Goal: Information Seeking & Learning: Learn about a topic

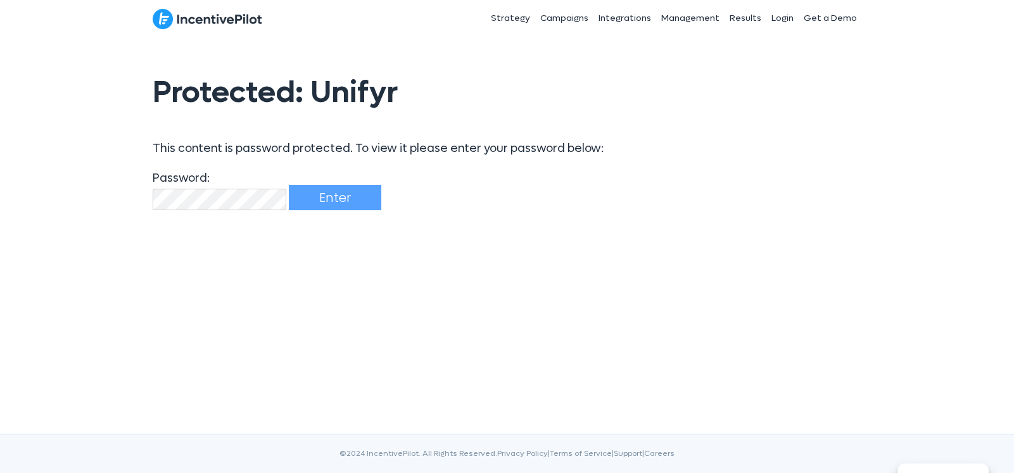
click at [289, 185] on input "Enter" at bounding box center [335, 197] width 93 height 25
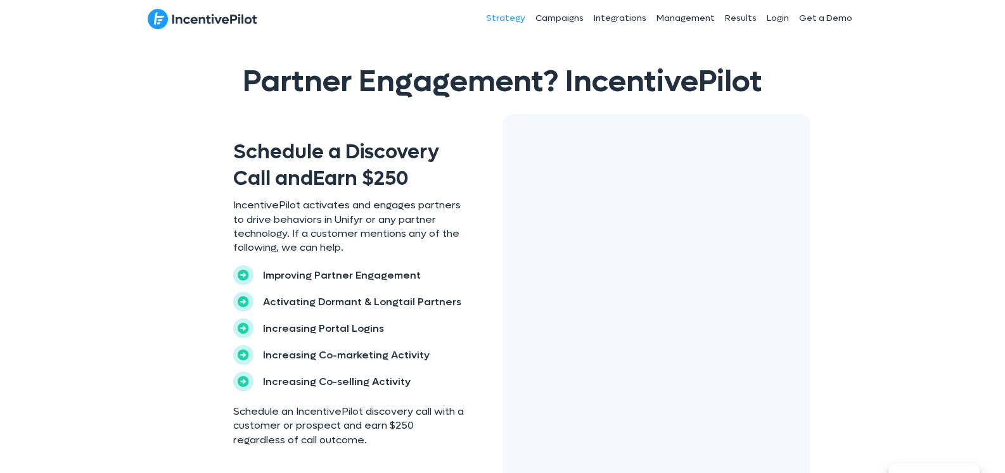
click at [508, 18] on link "Strategy" at bounding box center [505, 19] width 49 height 32
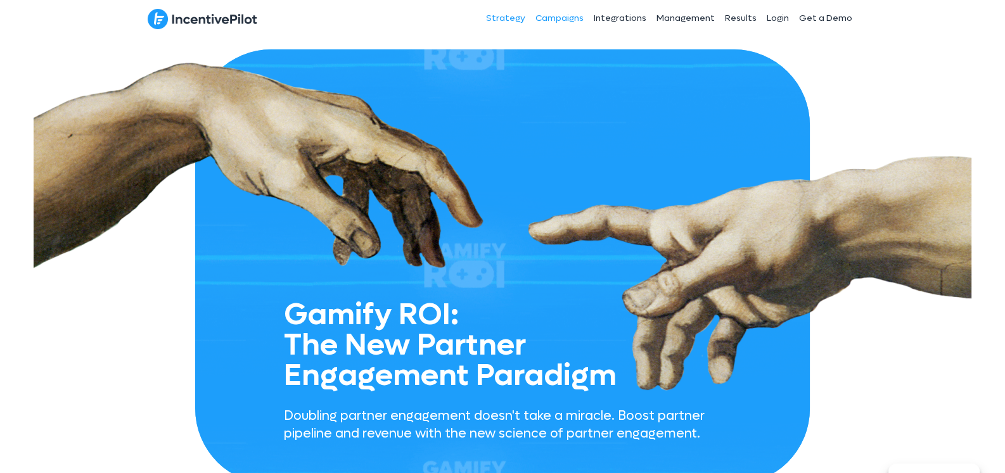
click at [561, 17] on link "Campaigns" at bounding box center [559, 19] width 58 height 32
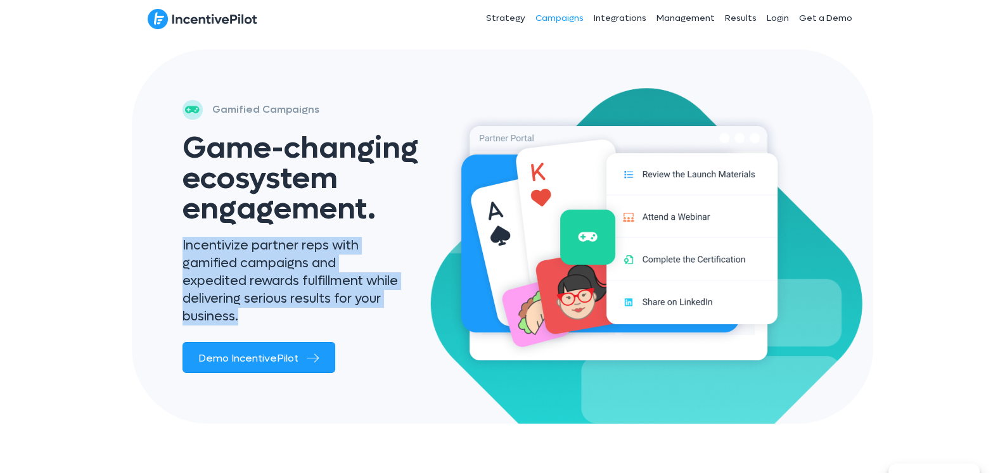
drag, startPoint x: 382, startPoint y: 298, endPoint x: 181, endPoint y: 245, distance: 208.4
click at [181, 245] on div "Incentivize partner reps with gamified campaigns and expedited rewards fulfillm…" at bounding box center [323, 287] width 307 height 112
copy p "Incentivize partner reps with gamified campaigns and expedited rewards fulfillm…"
click at [612, 22] on link "Integrations" at bounding box center [620, 19] width 63 height 32
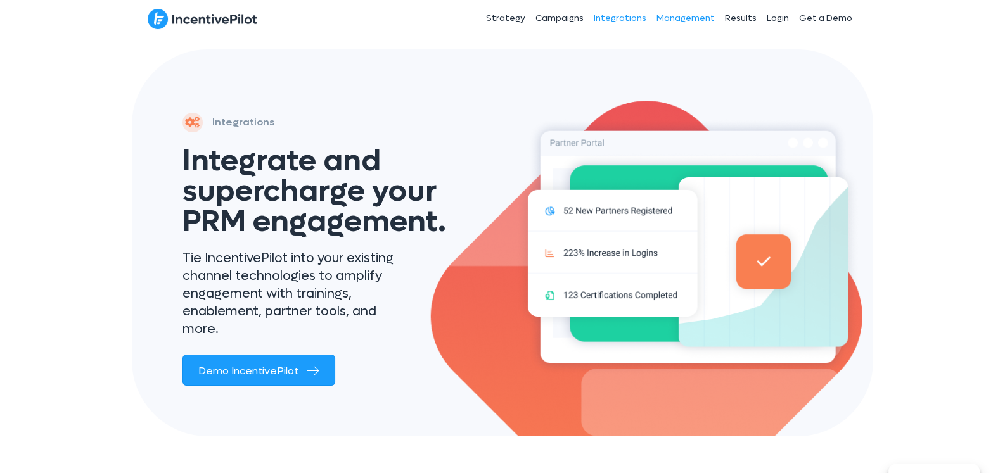
click at [684, 17] on link "Management" at bounding box center [685, 19] width 68 height 32
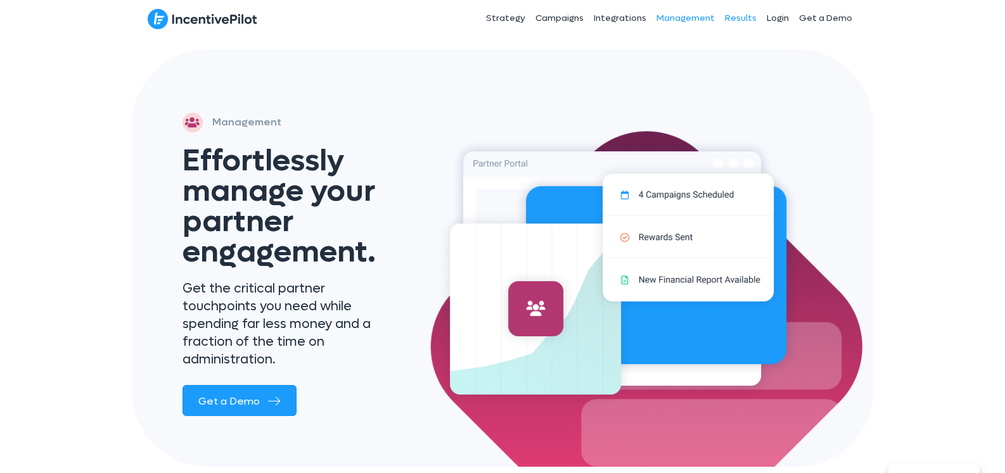
click at [743, 18] on link "Results" at bounding box center [741, 19] width 42 height 32
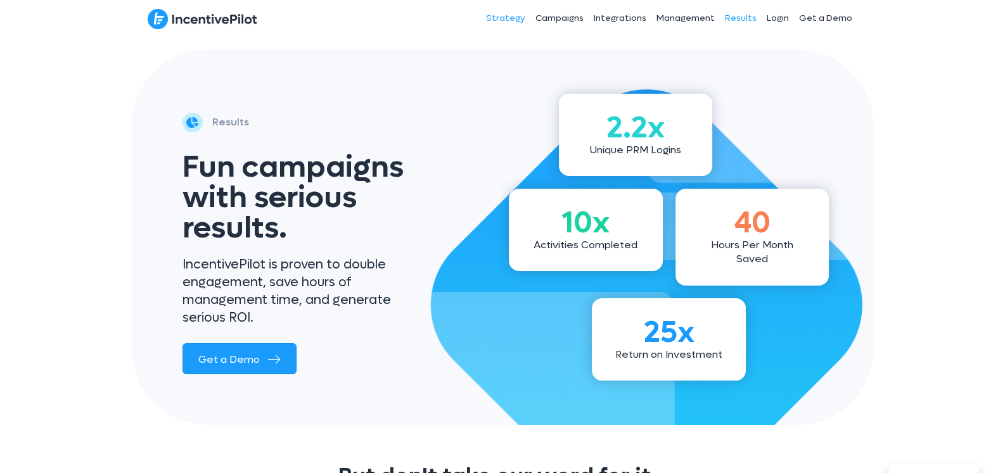
click at [511, 15] on link "Strategy" at bounding box center [505, 19] width 49 height 32
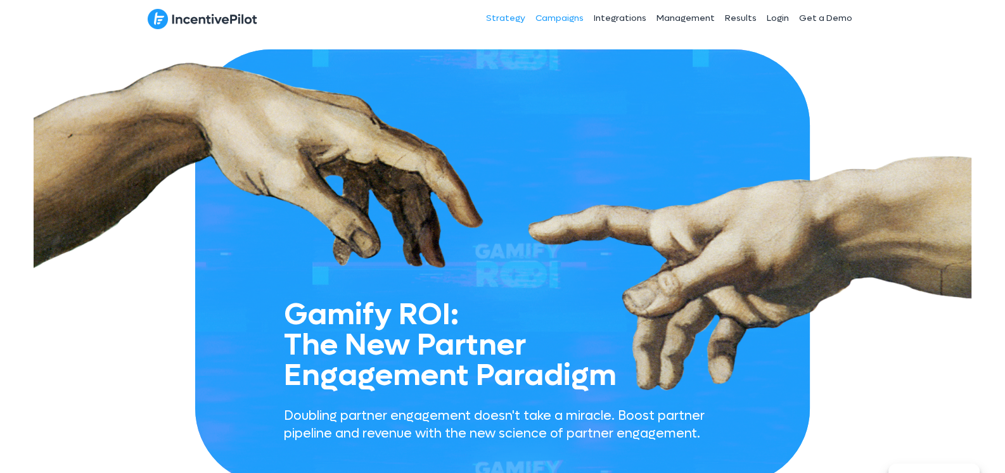
click at [556, 15] on link "Campaigns" at bounding box center [559, 19] width 58 height 32
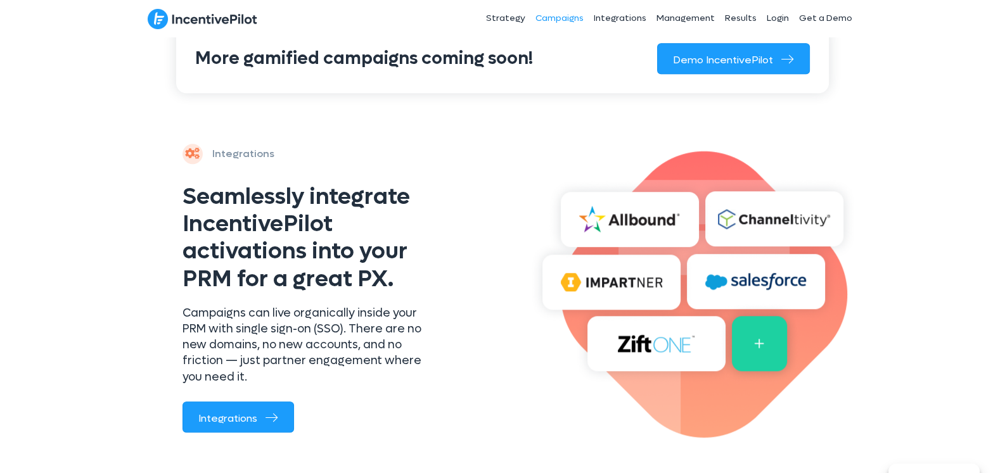
scroll to position [1267, 0]
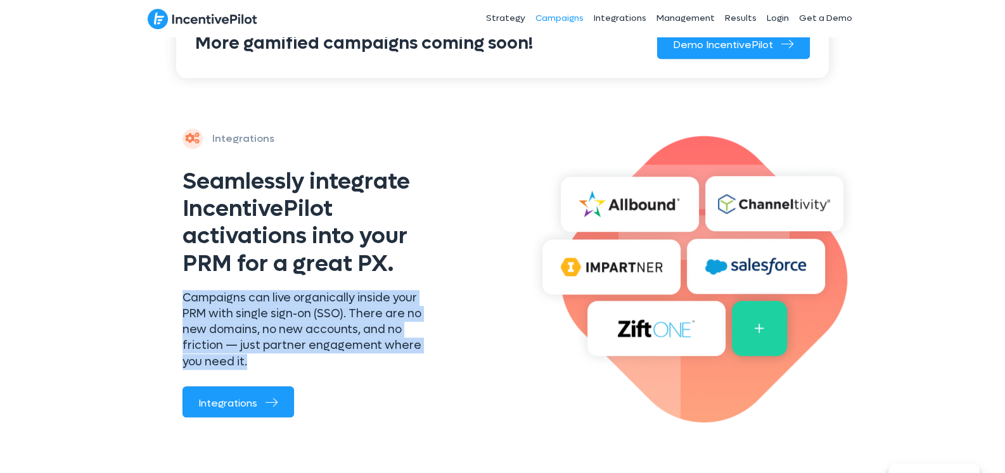
drag, startPoint x: 183, startPoint y: 285, endPoint x: 242, endPoint y: 349, distance: 87.0
click at [242, 349] on p "Campaigns can live organically inside your PRM with single sign-on (SSO). There…" at bounding box center [310, 330] width 257 height 80
copy p "Campaigns can live organically inside your PRM with single sign-on (SSO). There…"
click at [320, 295] on p "Campaigns can live organically inside your PRM with single sign-on (SSO). There…" at bounding box center [310, 330] width 257 height 80
click at [321, 291] on p "Campaigns can live organically inside your PRM with single sign-on (SSO). There…" at bounding box center [310, 330] width 257 height 80
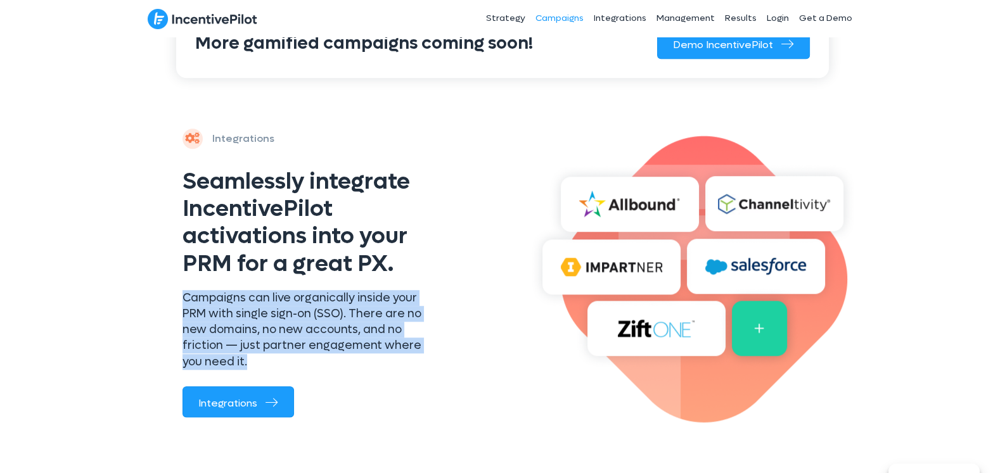
click at [270, 294] on p "Campaigns can live organically inside your PRM with single sign-on (SSO). There…" at bounding box center [310, 330] width 257 height 80
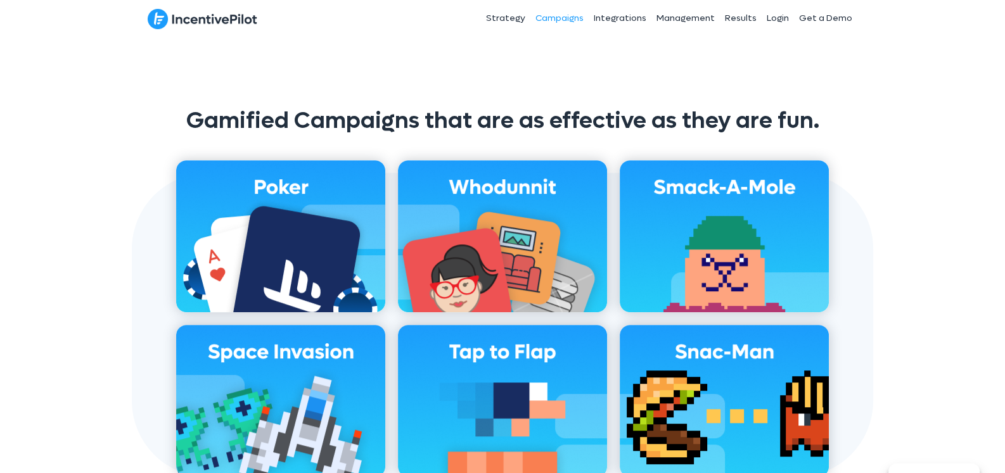
scroll to position [824, 0]
